Goal: Task Accomplishment & Management: Use online tool/utility

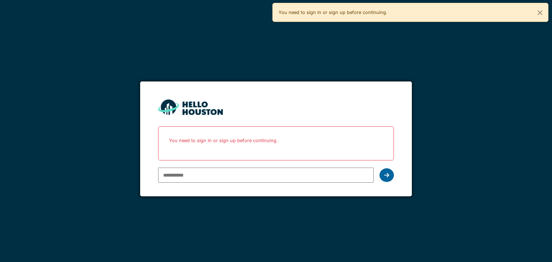
type input "**********"
click at [388, 176] on icon at bounding box center [386, 175] width 5 height 6
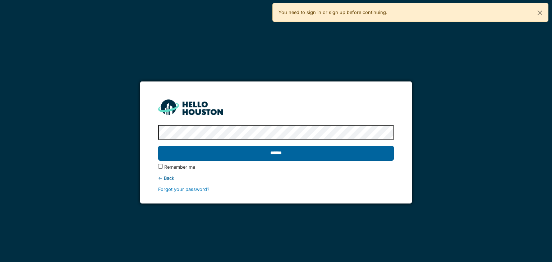
click at [275, 154] on input "******" at bounding box center [275, 153] width 235 height 15
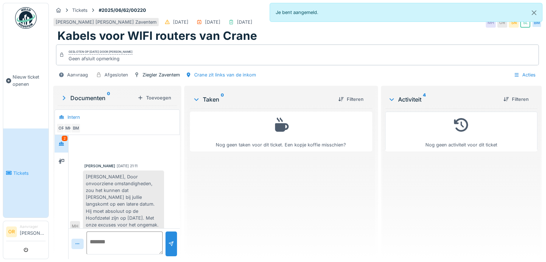
scroll to position [37, 0]
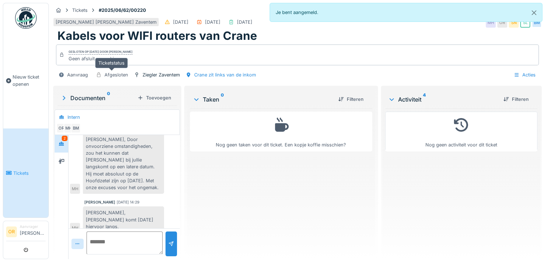
click at [112, 75] on div "Afgesloten" at bounding box center [116, 74] width 24 height 7
click at [79, 9] on div "Tickets" at bounding box center [79, 10] width 15 height 7
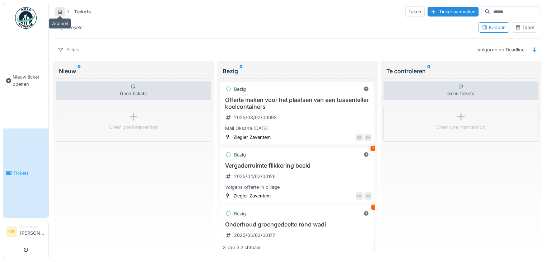
click at [62, 11] on icon at bounding box center [60, 11] width 5 height 5
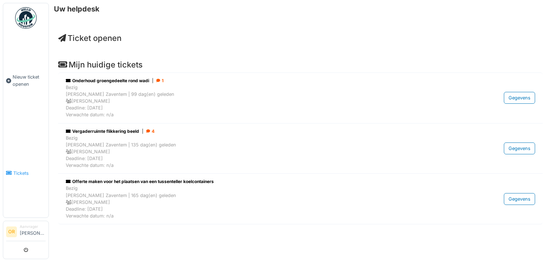
click at [15, 170] on span "Tickets" at bounding box center [29, 173] width 32 height 7
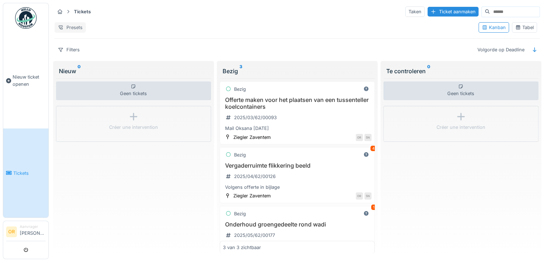
click at [71, 26] on div "Presets" at bounding box center [70, 27] width 31 height 10
click at [148, 18] on div "Tickets Taken Ticket aanmaken Presets Kanban Tabel Filters Volgorde op Deadline" at bounding box center [297, 30] width 491 height 55
click at [144, 90] on div "Geen tickets" at bounding box center [133, 91] width 155 height 19
click at [405, 12] on div "Taken" at bounding box center [414, 11] width 19 height 10
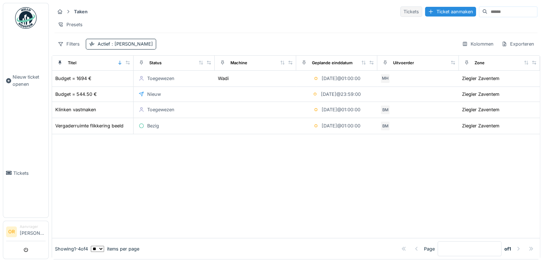
click at [400, 9] on div "Tickets" at bounding box center [411, 11] width 22 height 10
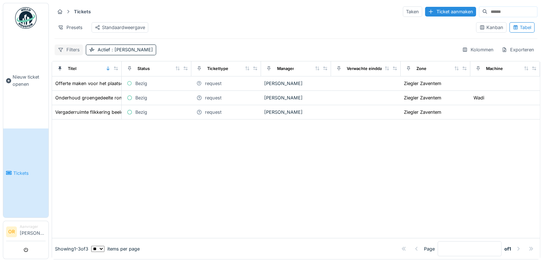
click at [76, 55] on div "Filters" at bounding box center [69, 50] width 28 height 10
click at [234, 32] on div "Presets Standaardweergave" at bounding box center [263, 27] width 416 height 16
click at [132, 29] on div "Standaardweergave" at bounding box center [120, 27] width 50 height 7
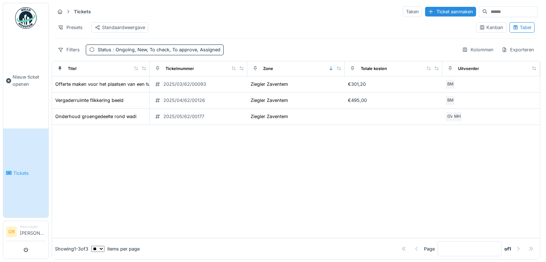
click at [256, 18] on hr at bounding box center [296, 18] width 483 height 0
click at [118, 52] on span ": Ongoing, New, To check, To approve, Assigned" at bounding box center [165, 49] width 109 height 5
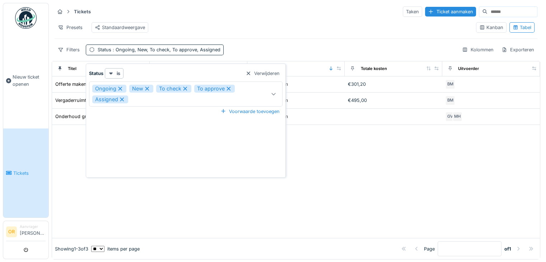
click at [272, 94] on icon at bounding box center [273, 94] width 4 height 2
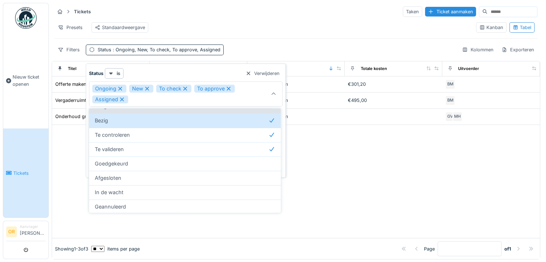
scroll to position [39, 0]
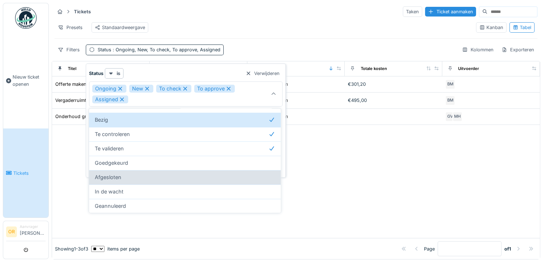
click at [142, 178] on div "Afgesloten" at bounding box center [185, 177] width 180 height 8
type input "**********"
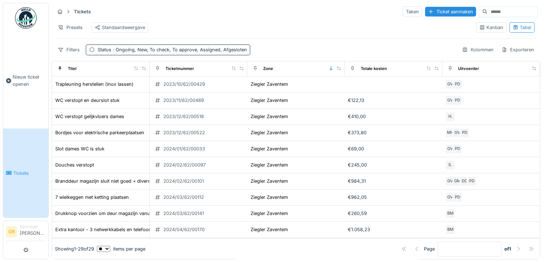
click at [287, 18] on hr at bounding box center [296, 18] width 483 height 0
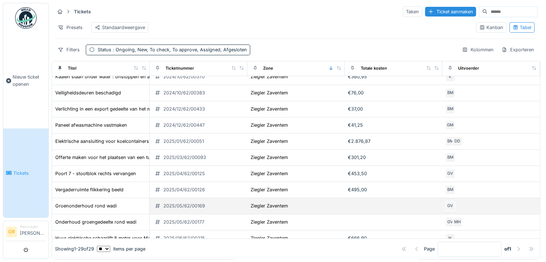
scroll to position [320, 0]
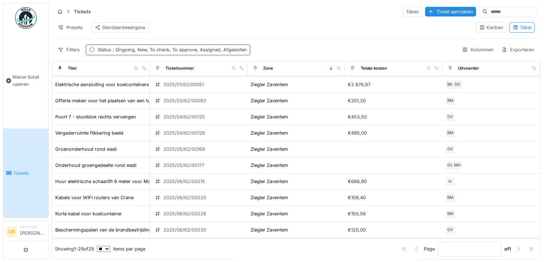
click at [208, 52] on span ": Ongoing, New, To check, To approve, Assigned, Afgesloten" at bounding box center [179, 49] width 136 height 5
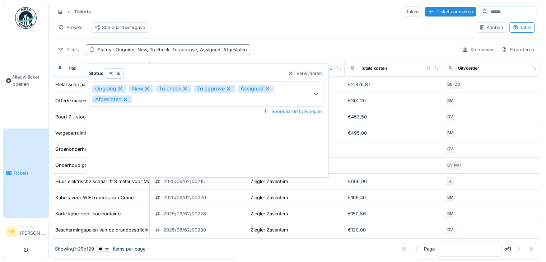
click at [124, 99] on icon at bounding box center [126, 99] width 4 height 4
type input "**********"
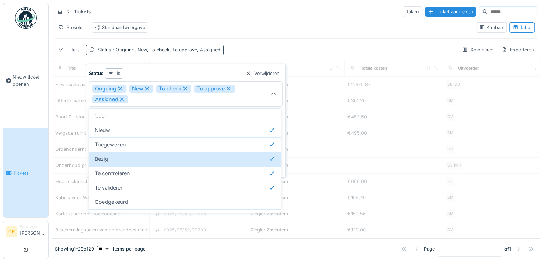
scroll to position [0, 0]
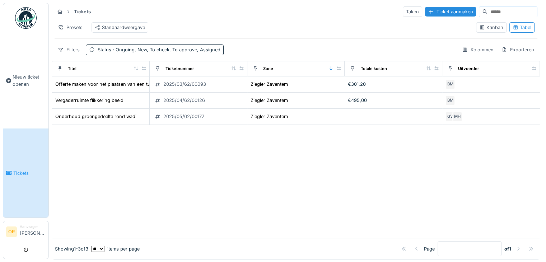
click at [273, 26] on div "Presets Standaardweergave" at bounding box center [263, 27] width 416 height 16
